Goal: Transaction & Acquisition: Subscribe to service/newsletter

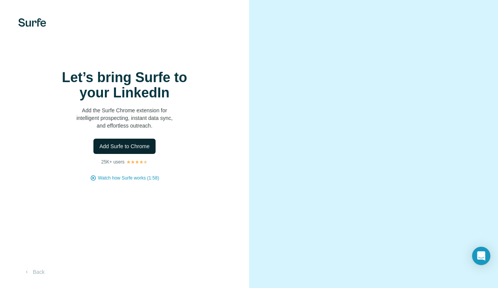
click at [116, 149] on span "Add Surfe to Chrome" at bounding box center [125, 146] width 50 height 8
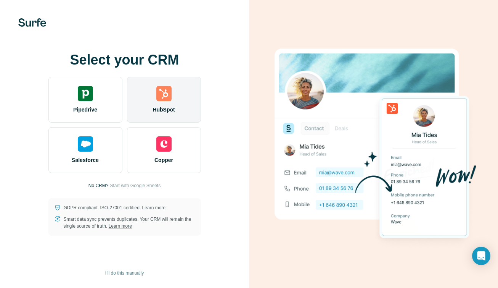
click at [170, 105] on div "HubSpot" at bounding box center [164, 100] width 74 height 46
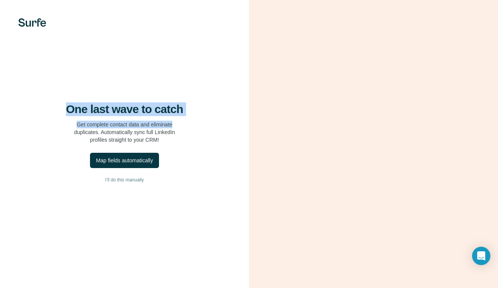
drag, startPoint x: 68, startPoint y: 108, endPoint x: 197, endPoint y: 131, distance: 131.4
click at [197, 131] on div "One last wave to catch Get complete contact data and eliminate duplicates. Auto…" at bounding box center [124, 122] width 219 height 41
click at [181, 119] on div "One last wave to catch Get complete contact data and eliminate duplicates. Auto…" at bounding box center [124, 122] width 219 height 41
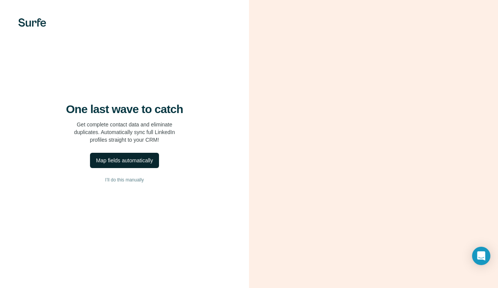
click at [124, 164] on div "Map fields automatically" at bounding box center [124, 160] width 57 height 8
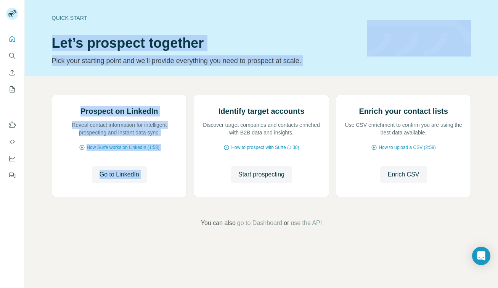
drag, startPoint x: 54, startPoint y: 42, endPoint x: 306, endPoint y: 85, distance: 255.8
click at [306, 85] on div "Quick start Let’s prospect together Pick your starting point and we’ll provide …" at bounding box center [261, 144] width 473 height 288
click at [309, 76] on div "Prospect on LinkedIn Reveal contact information for intelligent prospecting and…" at bounding box center [261, 160] width 473 height 169
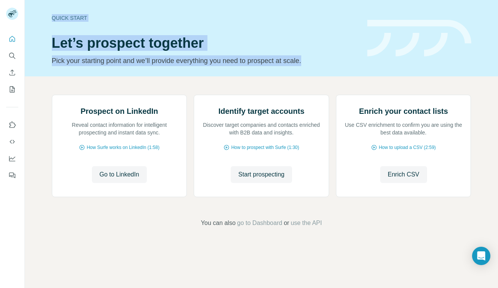
drag, startPoint x: 339, startPoint y: 64, endPoint x: 24, endPoint y: 16, distance: 318.7
click at [24, 16] on div "Quick start Let’s prospect together Pick your starting point and we’ll provide …" at bounding box center [249, 144] width 498 height 288
click at [42, 16] on div "Quick start Let’s prospect together Pick your starting point and we’ll provide …" at bounding box center [261, 38] width 473 height 76
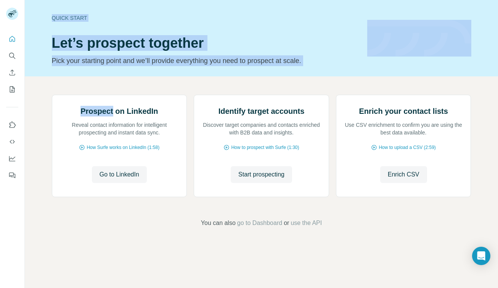
drag, startPoint x: 42, startPoint y: 16, endPoint x: 445, endPoint y: 71, distance: 406.8
click at [445, 71] on div "Quick start Let’s prospect together Pick your starting point and we’ll provide …" at bounding box center [261, 38] width 473 height 76
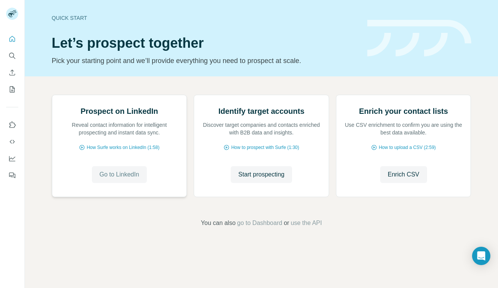
click at [121, 179] on span "Go to LinkedIn" at bounding box center [120, 174] width 40 height 9
